Goal: Use online tool/utility: Utilize a website feature to perform a specific function

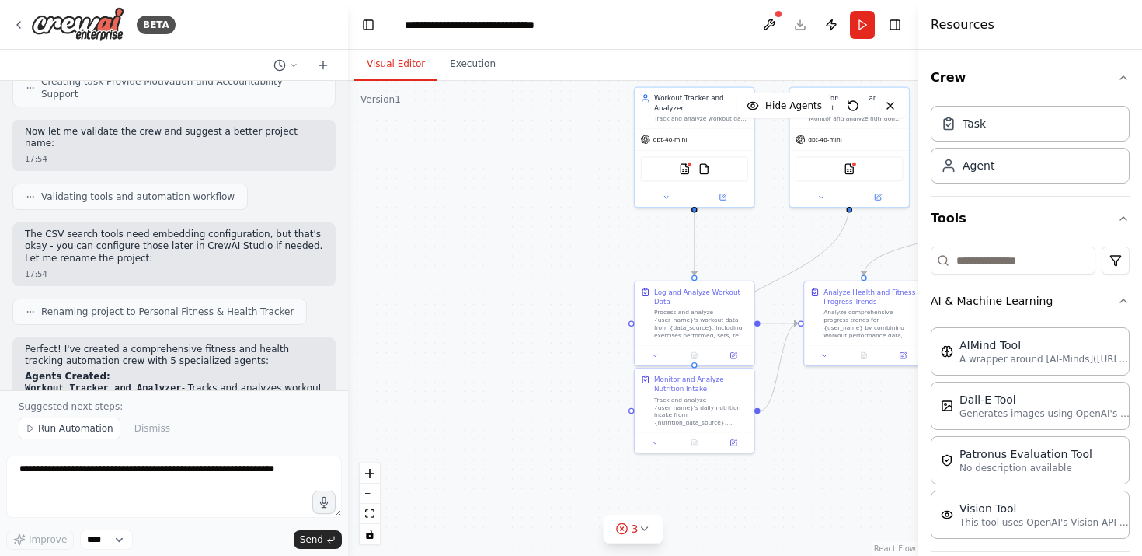
scroll to position [1183, 0]
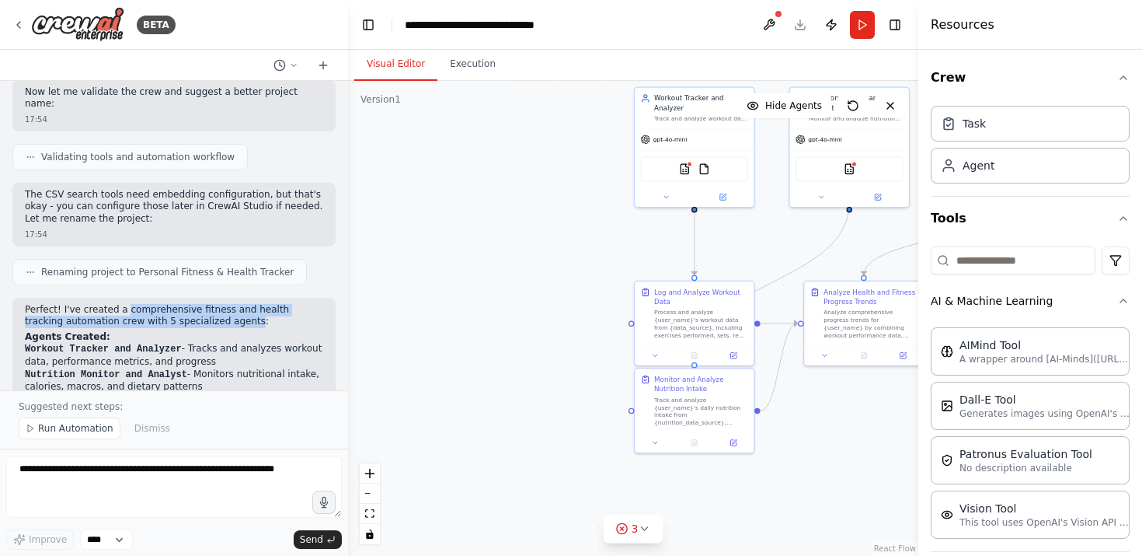
drag, startPoint x: 126, startPoint y: 262, endPoint x: 212, endPoint y: 272, distance: 86.8
click at [212, 304] on p "Perfect! I've created a comprehensive fitness and health tracking automation cr…" at bounding box center [174, 316] width 298 height 24
copy p "comprehensive fitness and health tracking automation crew with 5 specialized ag…"
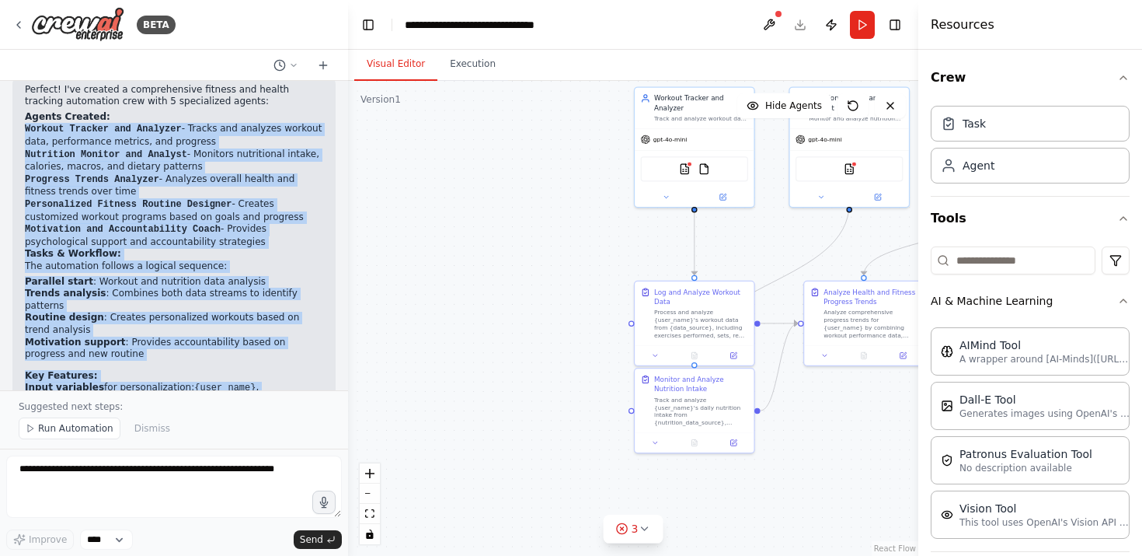
scroll to position [1422, 0]
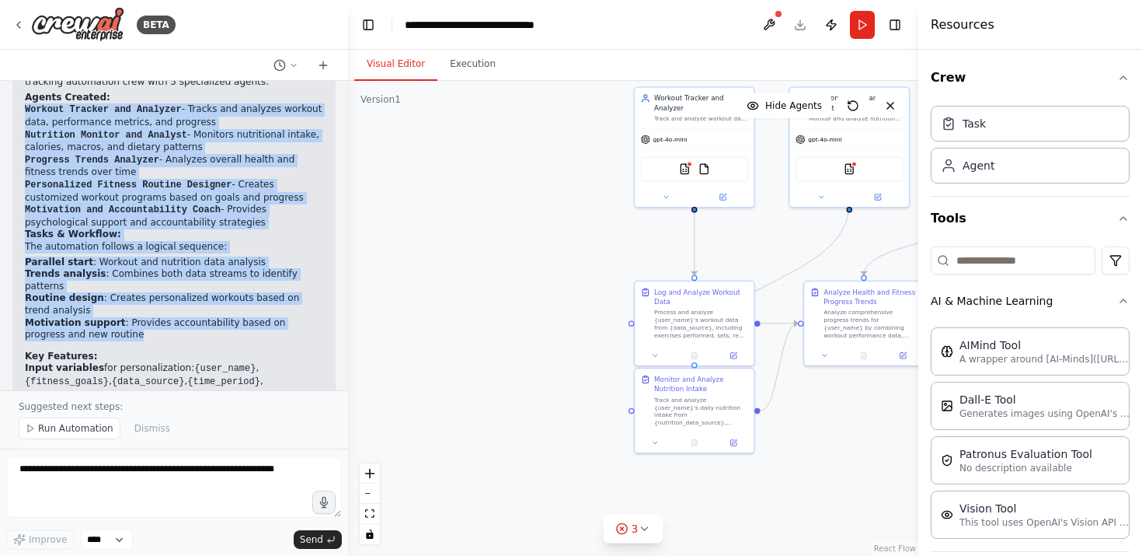
drag, startPoint x: 23, startPoint y: 179, endPoint x: 125, endPoint y: 277, distance: 141.8
click at [125, 277] on div "Perfect! I've created a comprehensive fitness and health tracking automation cr…" at bounding box center [173, 323] width 323 height 531
copy div "Workout Tracker and Analyzer - Tracks and analyzes workout data, performance me…"
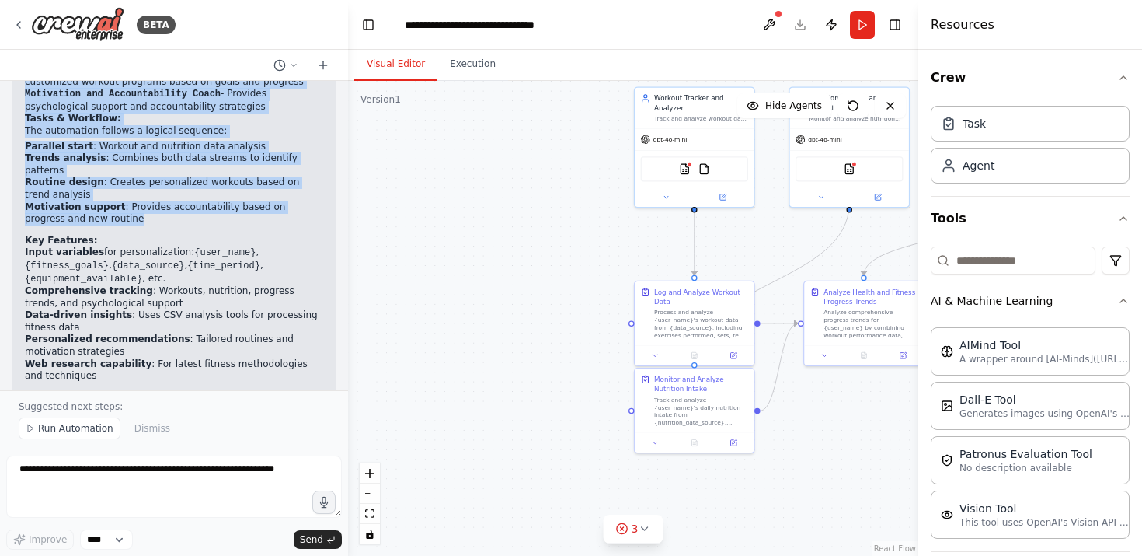
scroll to position [1525, 0]
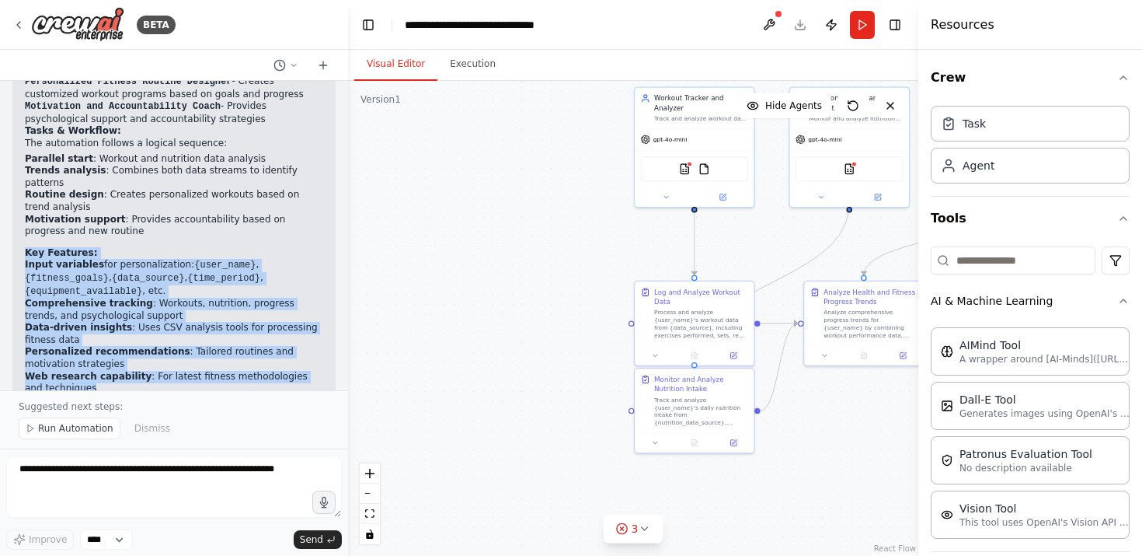
drag, startPoint x: 85, startPoint y: 327, endPoint x: 23, endPoint y: 191, distance: 149.2
click at [23, 191] on div "Perfect! I've created a comprehensive fitness and health tracking automation cr…" at bounding box center [173, 220] width 323 height 531
copy div "Key Features: Input variables for personalization: {user_name} , {fitness_goals…"
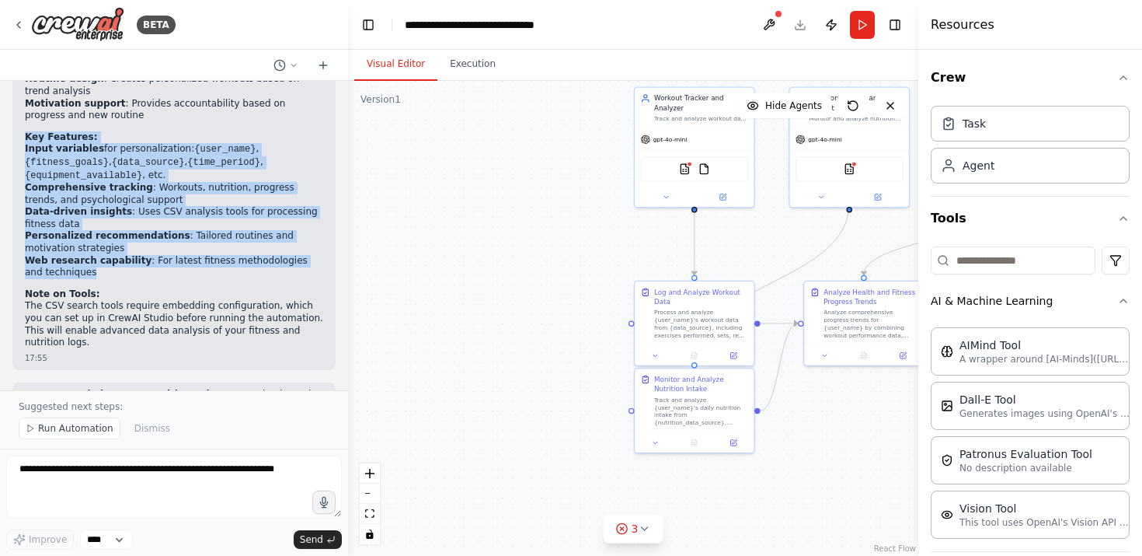
scroll to position [1644, 0]
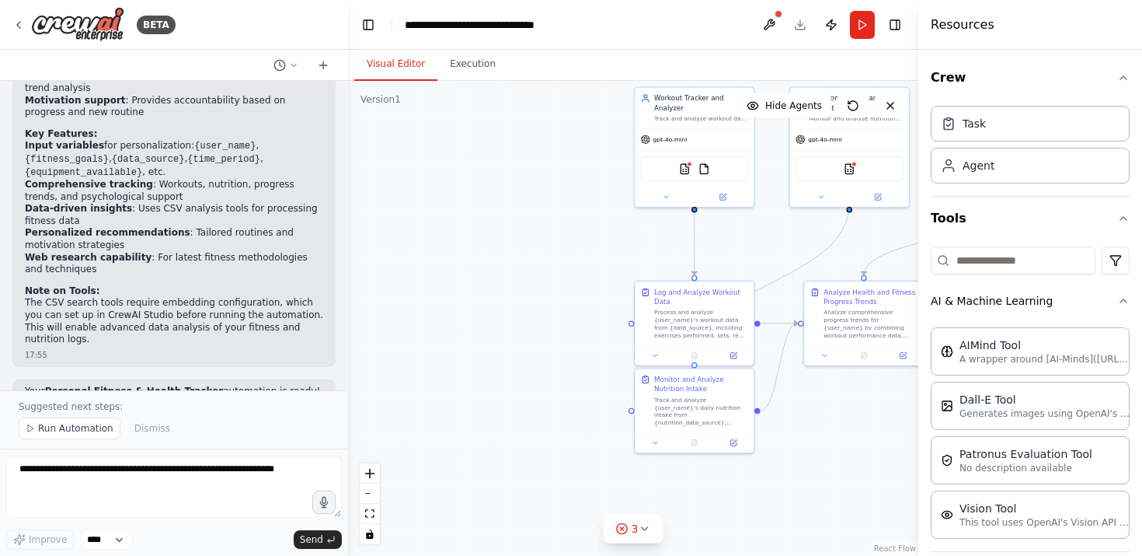
drag, startPoint x: 143, startPoint y: 325, endPoint x: 164, endPoint y: 361, distance: 41.5
click at [164, 379] on div "Your Personal Fitness & Health Tracker automation is ready! You can now run it …" at bounding box center [173, 416] width 323 height 75
copy p "he agents work together to provide comprehensive fitness tracking and personali…"
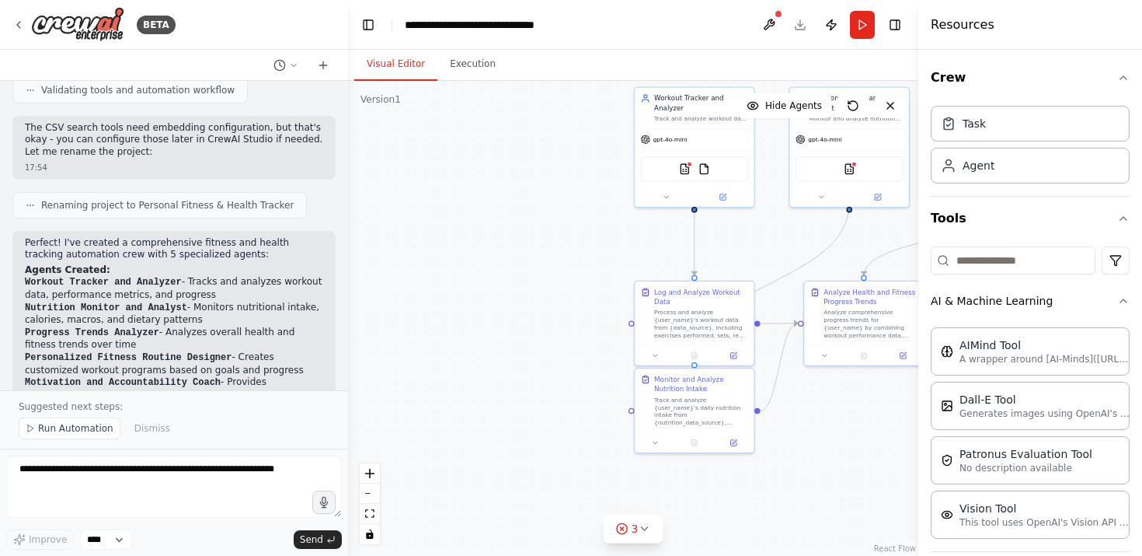
scroll to position [1236, 0]
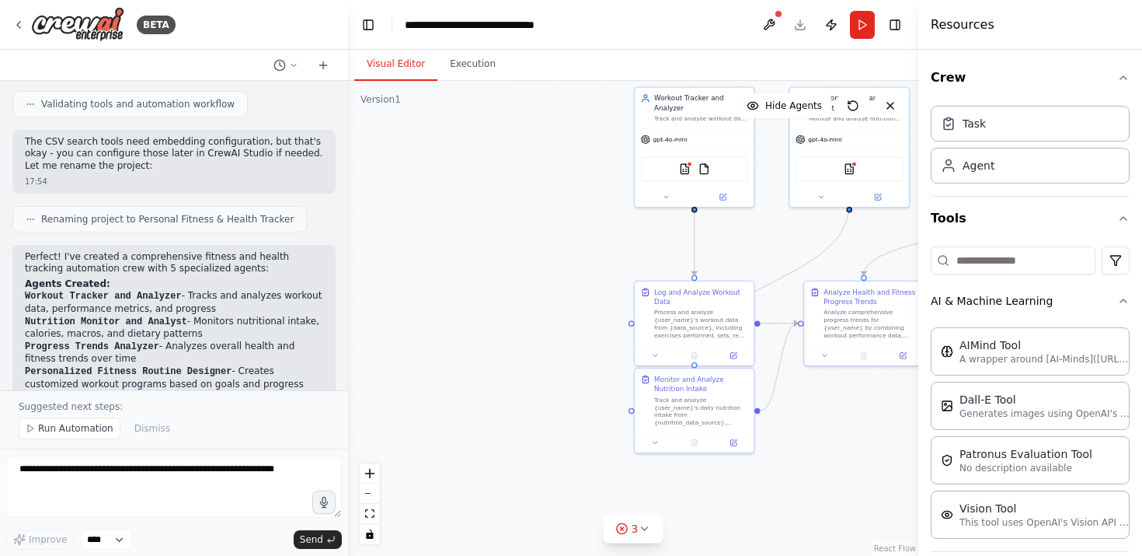
click at [170, 213] on span "Renaming project to Personal Fitness & Health Tracker" at bounding box center [167, 219] width 253 height 12
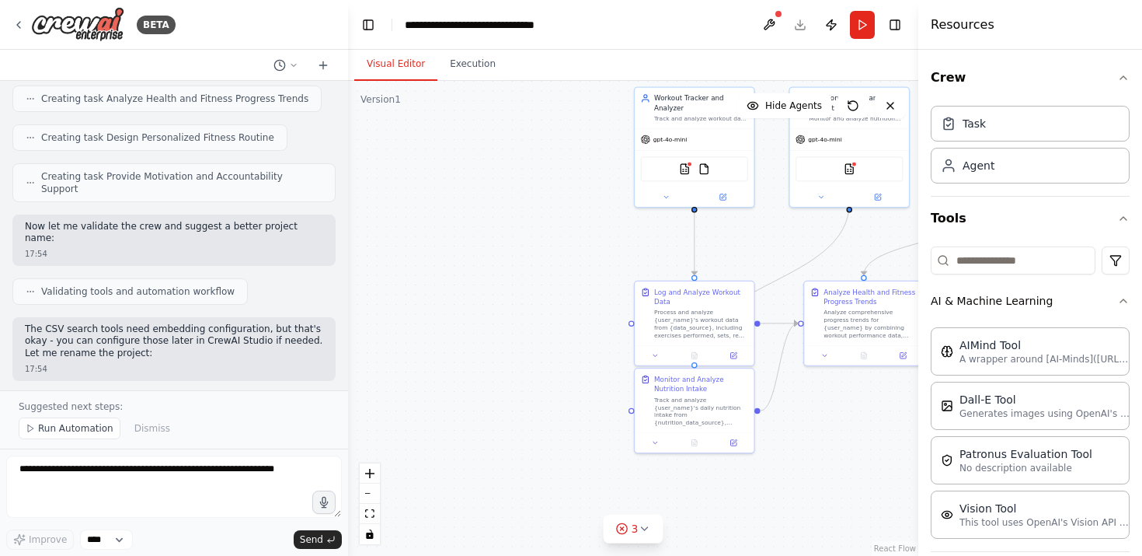
scroll to position [970, 0]
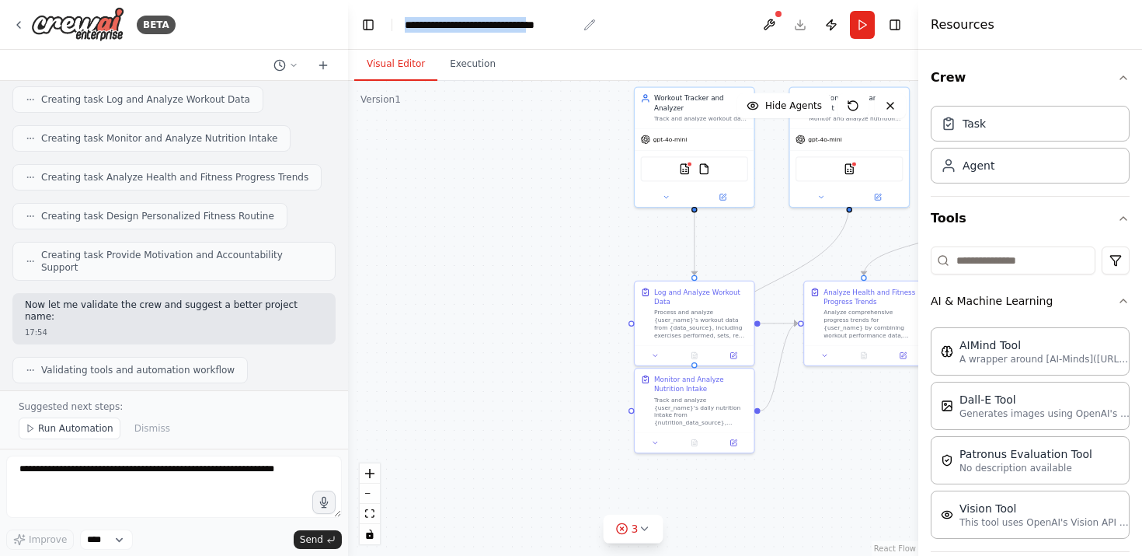
drag, startPoint x: 407, startPoint y: 25, endPoint x: 566, endPoint y: 30, distance: 158.6
click at [566, 30] on div "**********" at bounding box center [491, 25] width 173 height 16
drag, startPoint x: 406, startPoint y: 25, endPoint x: 577, endPoint y: 29, distance: 171.0
click at [577, 29] on div "**********" at bounding box center [491, 25] width 173 height 16
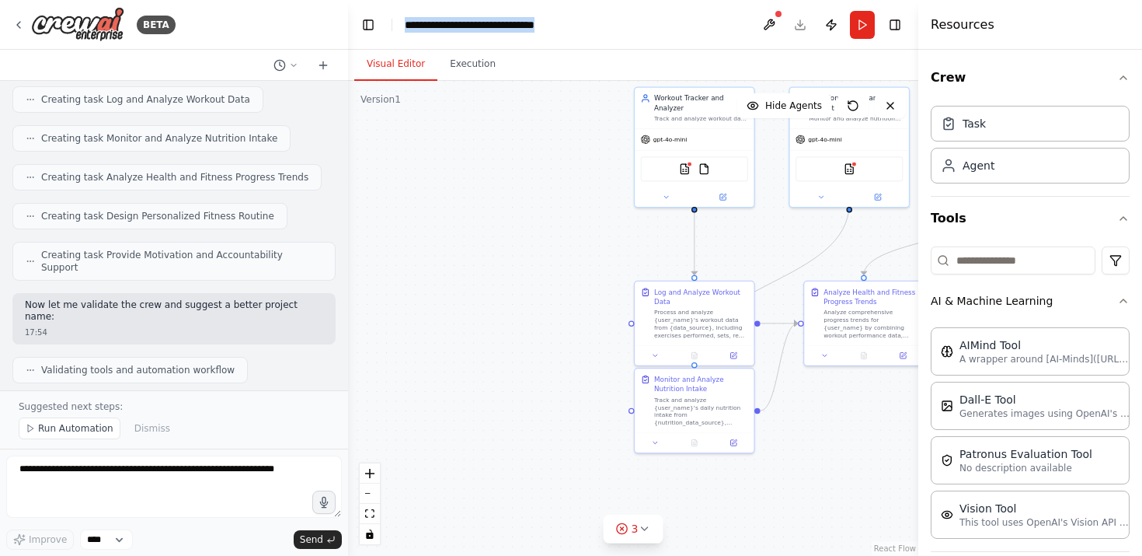
copy div "**********"
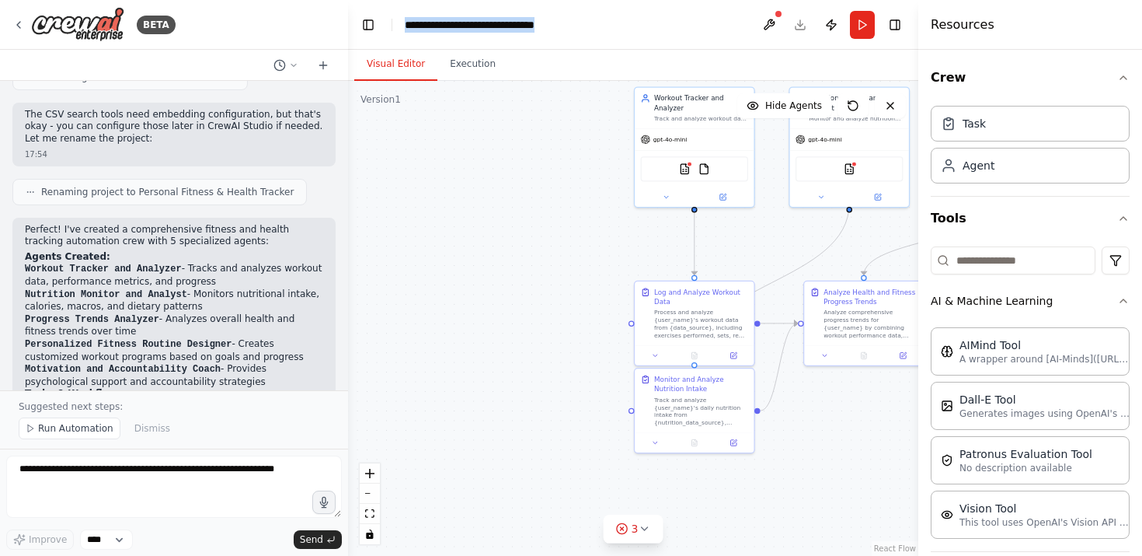
scroll to position [1259, 0]
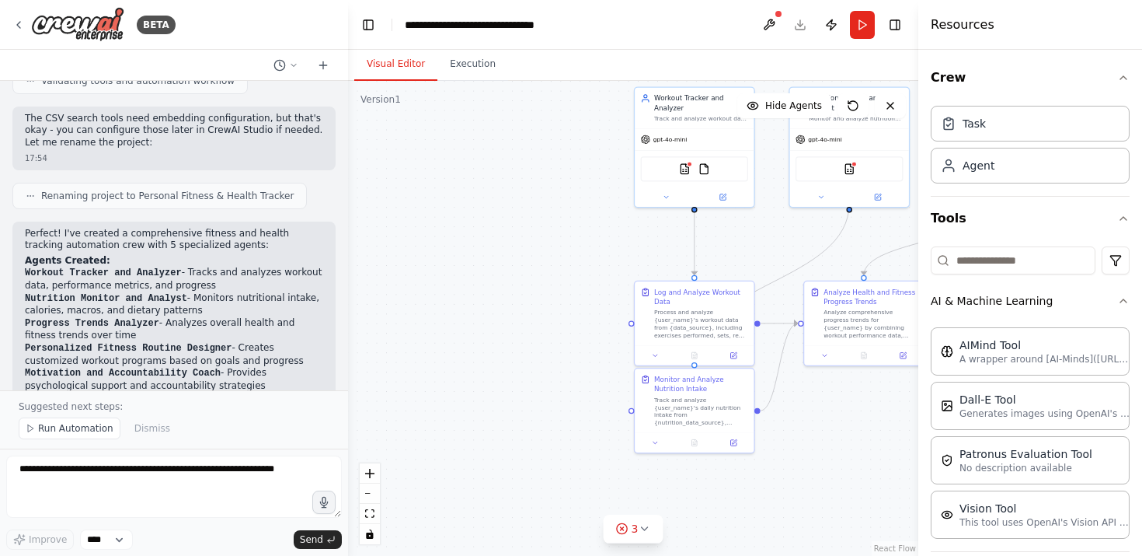
click at [71, 183] on div "Renaming project to Personal Fitness & Health Tracker" at bounding box center [159, 196] width 295 height 26
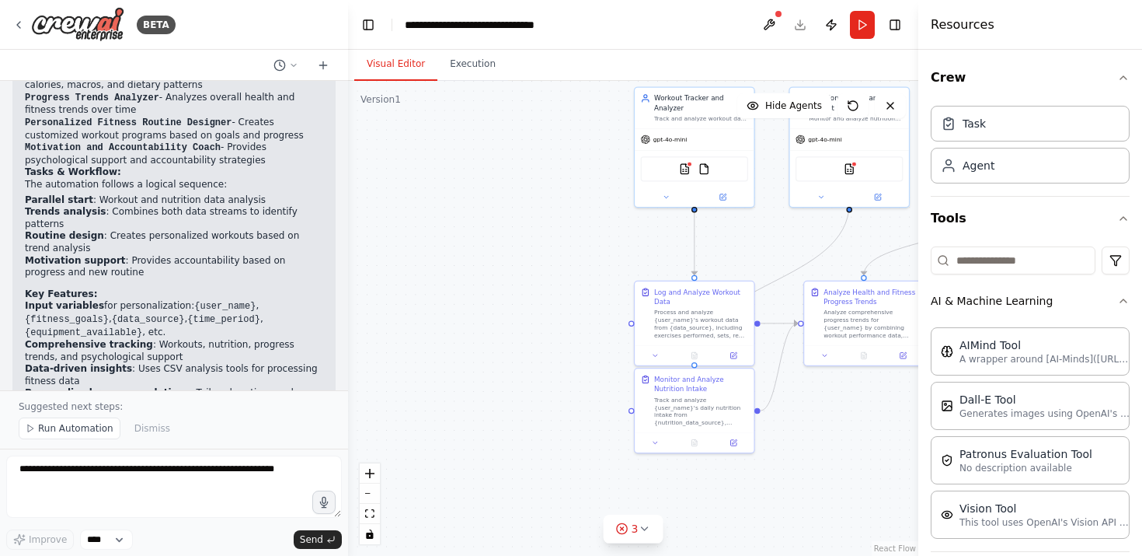
scroll to position [1518, 0]
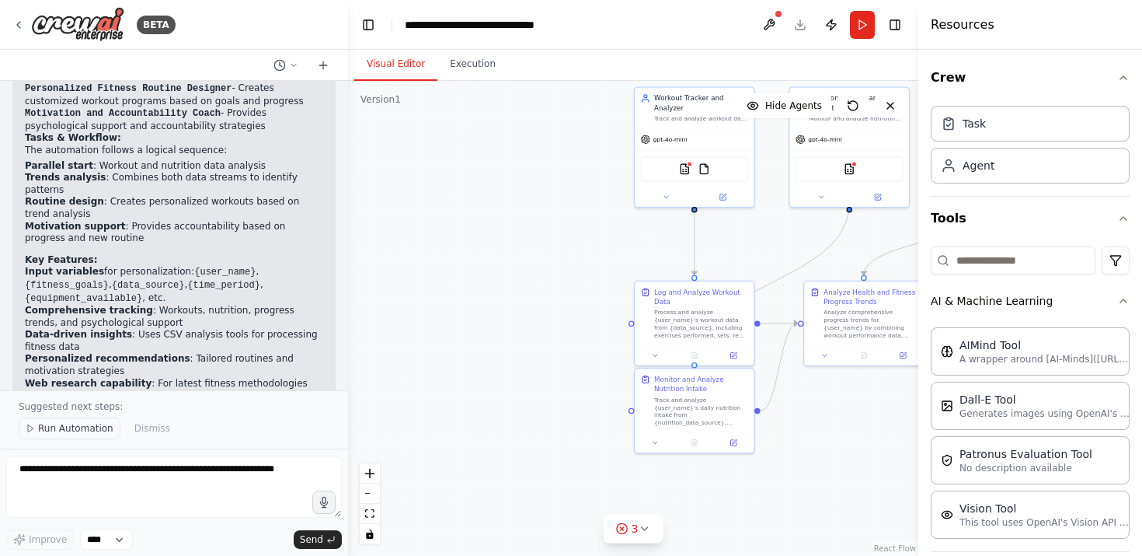
click at [74, 432] on span "Run Automation" at bounding box center [75, 428] width 75 height 12
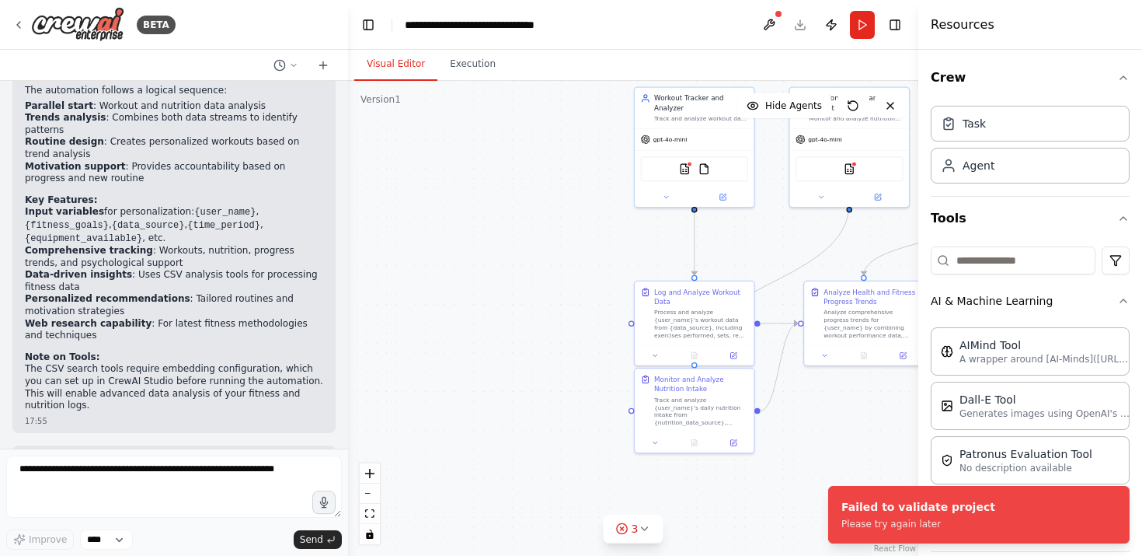
scroll to position [1586, 0]
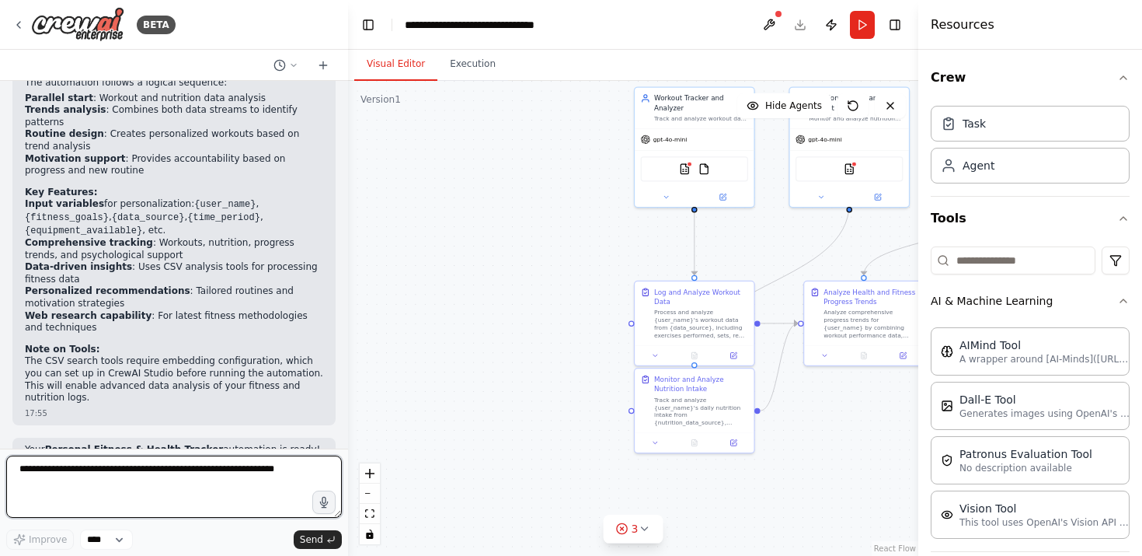
click at [65, 471] on textarea at bounding box center [174, 486] width 336 height 62
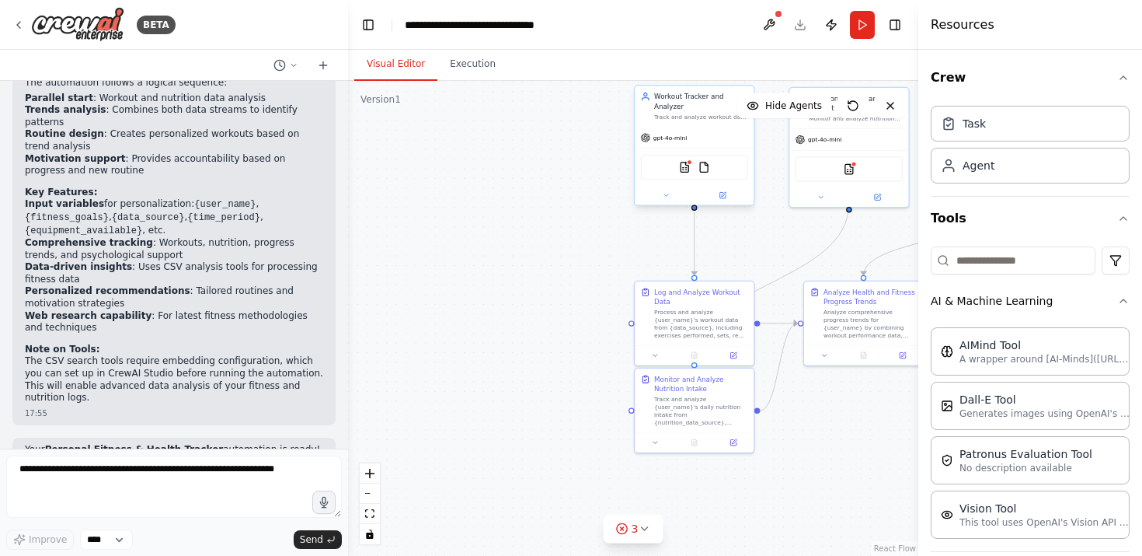
click at [673, 150] on div "CSVSearchTool FileReadTool" at bounding box center [694, 166] width 119 height 37
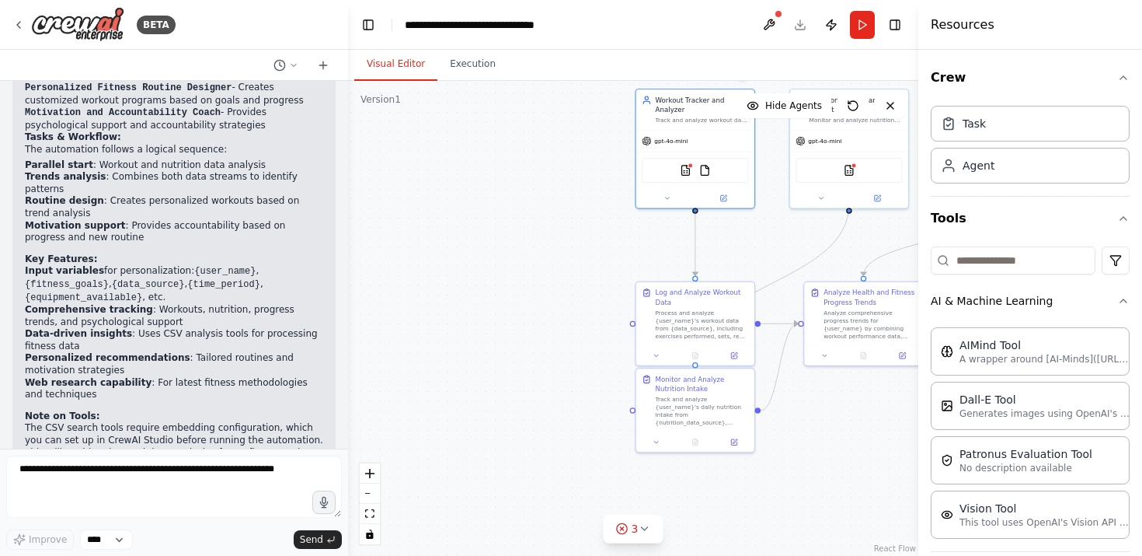
scroll to position [1513, 0]
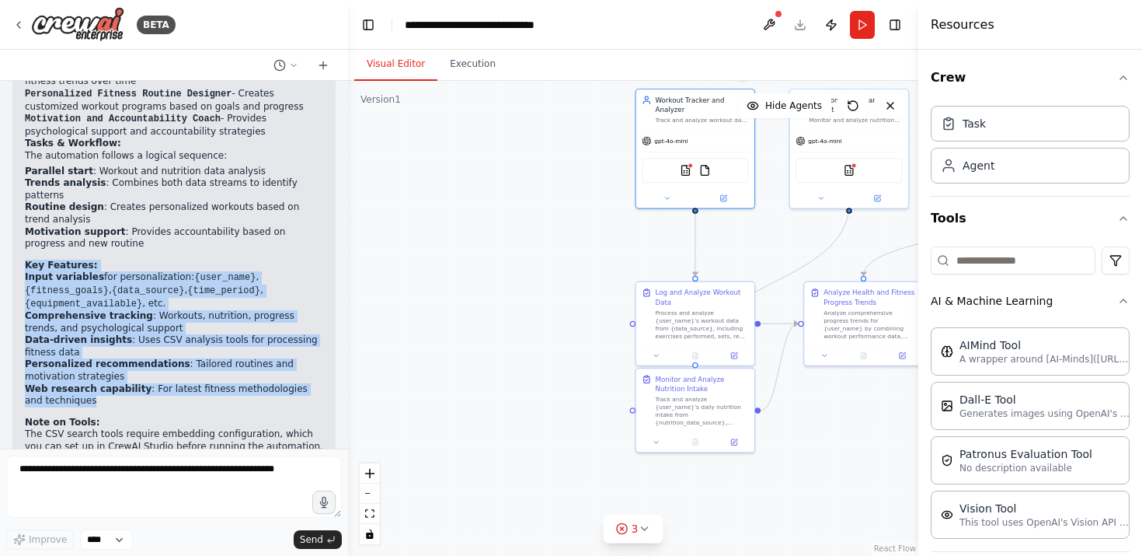
drag, startPoint x: 25, startPoint y: 202, endPoint x: 194, endPoint y: 334, distance: 214.8
click at [194, 334] on div "Perfect! I've created a comprehensive fitness and health tracking automation cr…" at bounding box center [174, 226] width 298 height 504
copy div "Key Features: Input variables for personalization: {user_name} , {fitness_goals…"
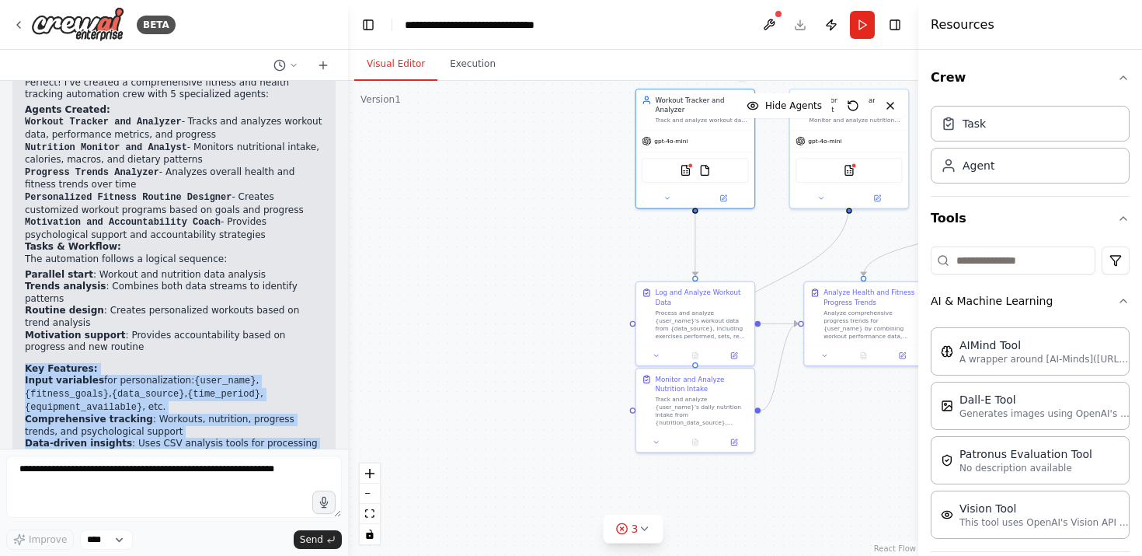
scroll to position [1405, 0]
